Goal: Transaction & Acquisition: Download file/media

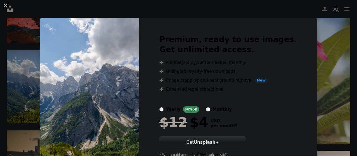
click at [320, 57] on div "An X shape Premium, ready to use images. Get unlimited access. A plus sign Memb…" at bounding box center [178, 78] width 357 height 156
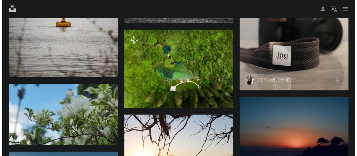
scroll to position [670, 0]
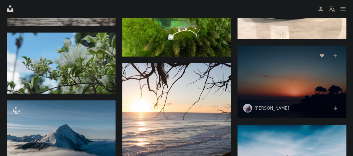
click at [297, 74] on img at bounding box center [291, 82] width 109 height 73
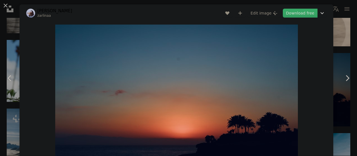
click at [296, 15] on link "Download free" at bounding box center [300, 13] width 35 height 9
